Goal: Use online tool/utility: Utilize a website feature to perform a specific function

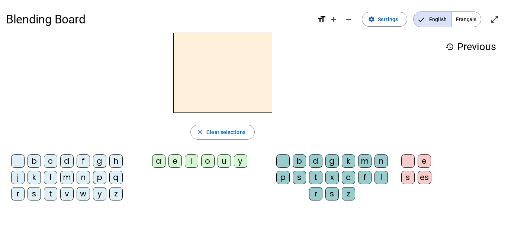
click at [191, 162] on div "i" at bounding box center [191, 161] width 13 height 13
click at [54, 177] on div "l" at bounding box center [50, 177] width 13 height 13
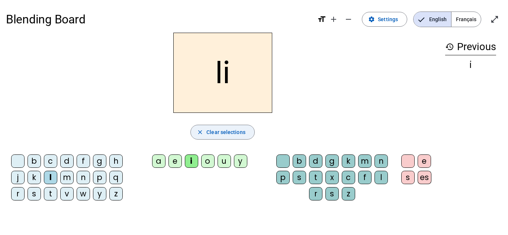
click at [225, 139] on span "button" at bounding box center [223, 132] width 64 height 18
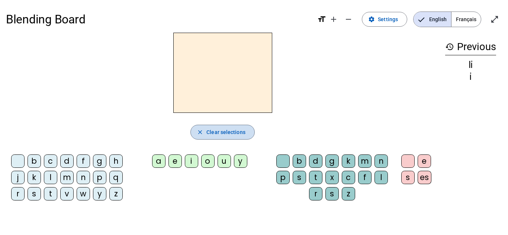
click at [225, 139] on span "button" at bounding box center [223, 132] width 64 height 18
click at [52, 180] on div "l" at bounding box center [50, 177] width 13 height 13
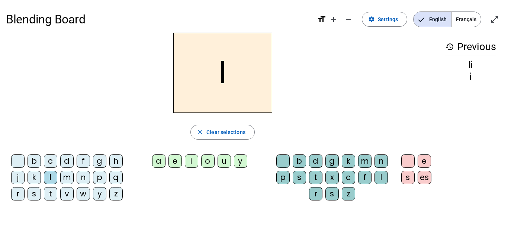
click at [185, 162] on div "i" at bounding box center [191, 161] width 13 height 13
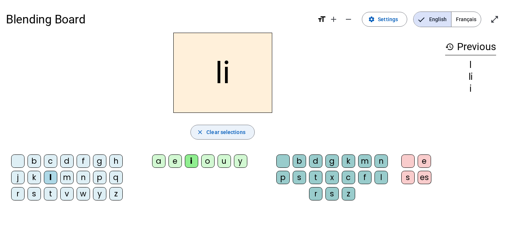
click at [219, 140] on span "button" at bounding box center [223, 132] width 64 height 18
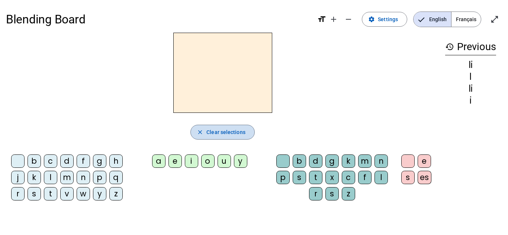
click at [219, 140] on span "button" at bounding box center [223, 132] width 64 height 18
click at [188, 162] on div "i" at bounding box center [191, 161] width 13 height 13
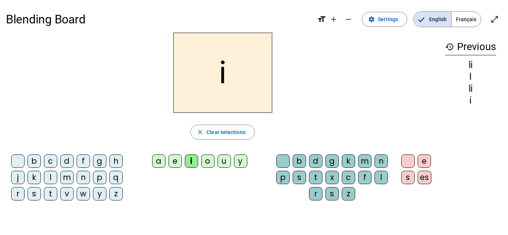
click at [51, 176] on div "l" at bounding box center [50, 177] width 13 height 13
click at [232, 72] on h2 "li" at bounding box center [222, 73] width 99 height 80
click at [226, 73] on h2 "li" at bounding box center [222, 73] width 99 height 80
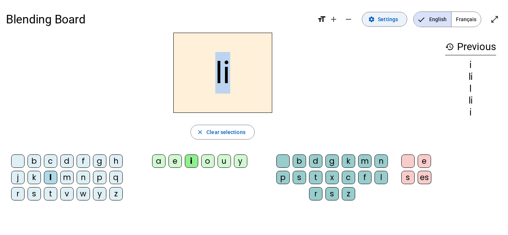
click at [387, 13] on span at bounding box center [384, 19] width 45 height 18
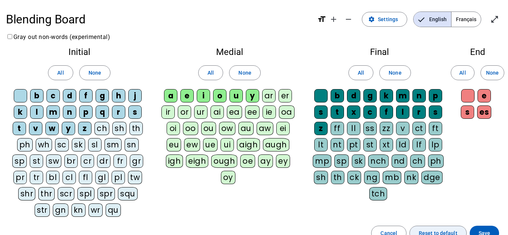
click at [427, 230] on span "Reset to default" at bounding box center [438, 233] width 39 height 9
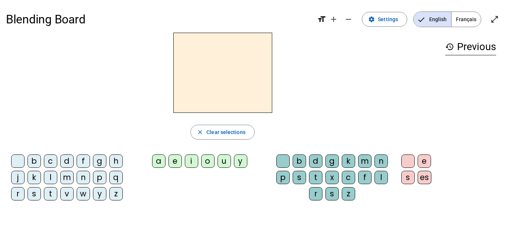
click at [45, 180] on div "l" at bounding box center [50, 177] width 13 height 13
click at [189, 163] on div "i" at bounding box center [191, 161] width 13 height 13
click at [225, 167] on div "u" at bounding box center [223, 161] width 13 height 13
click at [84, 173] on div "n" at bounding box center [83, 177] width 13 height 13
click at [81, 163] on div "f" at bounding box center [83, 161] width 13 height 13
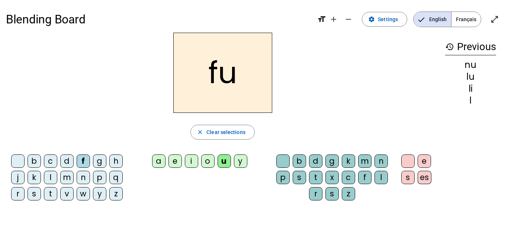
click at [190, 162] on div "i" at bounding box center [191, 161] width 13 height 13
click at [95, 177] on div "p" at bounding box center [99, 177] width 13 height 13
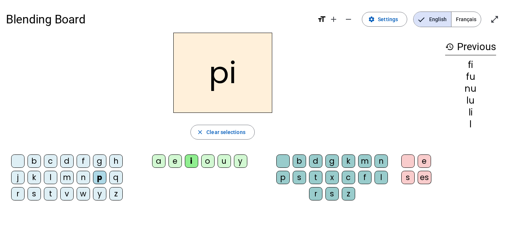
click at [154, 159] on div "a" at bounding box center [158, 161] width 13 height 13
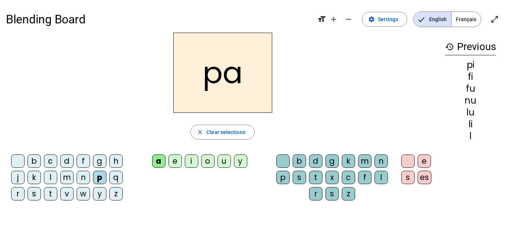
click at [177, 161] on div "e" at bounding box center [174, 161] width 13 height 13
click at [65, 197] on div "v" at bounding box center [66, 193] width 13 height 13
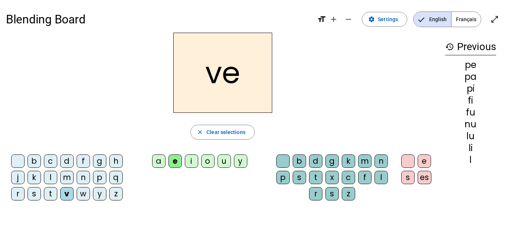
click at [10, 176] on div "b c d f g h j k l m n p q r s t v w y z" at bounding box center [68, 179] width 119 height 49
click at [14, 176] on div "j" at bounding box center [17, 177] width 13 height 13
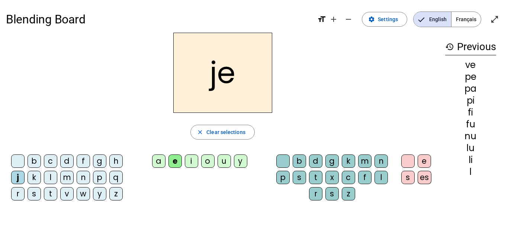
click at [159, 162] on div "a" at bounding box center [158, 161] width 13 height 13
click at [67, 175] on div "m" at bounding box center [66, 177] width 13 height 13
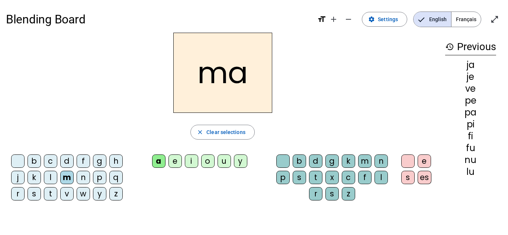
click at [34, 188] on div "s" at bounding box center [34, 193] width 13 height 13
